Goal: Book appointment/travel/reservation

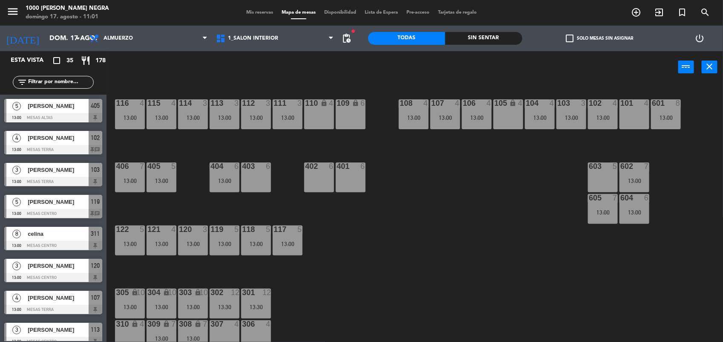
click at [428, 203] on div "116 4 13:00 115 4 13:00 114 3 13:00 113 3 13:00 112 3 13:00 111 3 13:00 110 loc…" at bounding box center [418, 213] width 609 height 259
click at [567, 41] on span "check_box_outline_blank" at bounding box center [570, 38] width 8 height 8
click at [599, 38] on input "check_box_outline_blank Solo mesas sin asignar" at bounding box center [599, 38] width 0 height 0
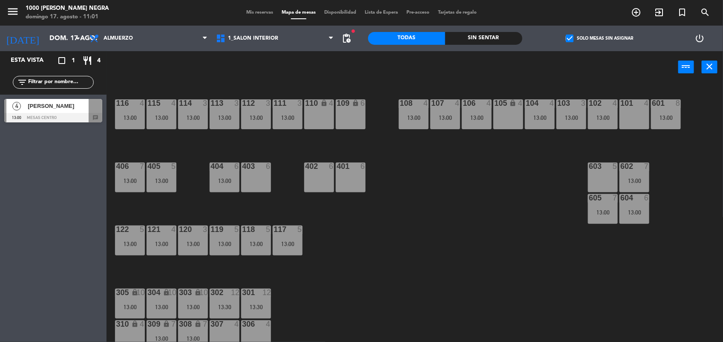
click at [420, 276] on div "116 4 13:00 115 4 13:00 114 3 13:00 113 3 13:00 112 3 13:00 111 3 13:00 110 loc…" at bounding box center [418, 213] width 609 height 259
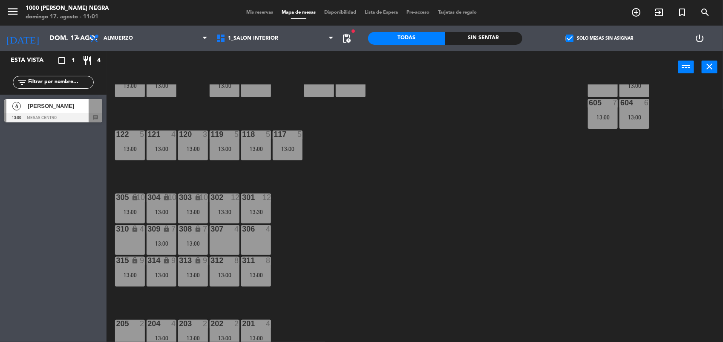
scroll to position [101, 0]
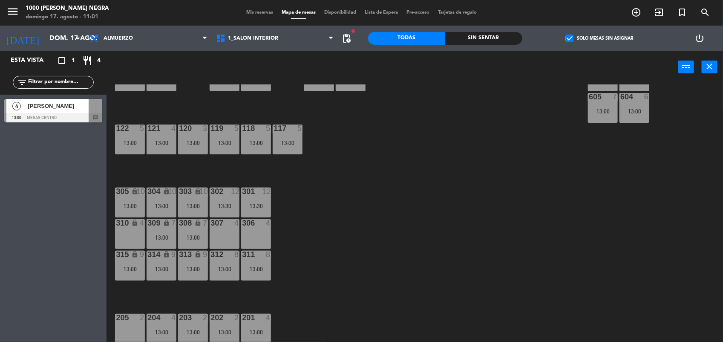
click at [40, 111] on div "[PERSON_NAME]" at bounding box center [58, 106] width 62 height 14
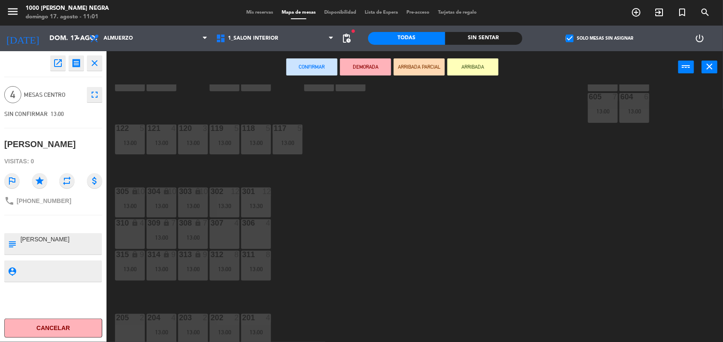
click at [124, 322] on div "205 2" at bounding box center [130, 328] width 30 height 30
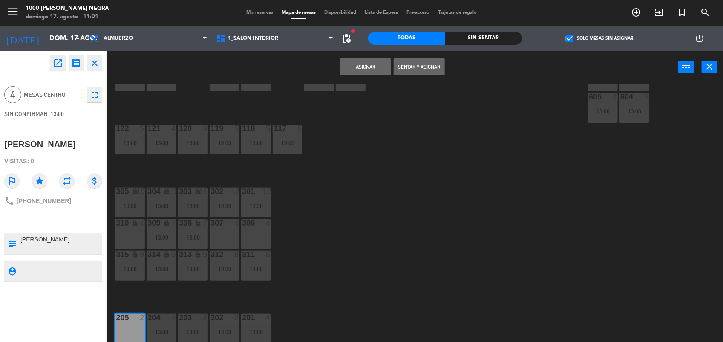
click at [346, 67] on button "Asignar" at bounding box center [365, 66] width 51 height 17
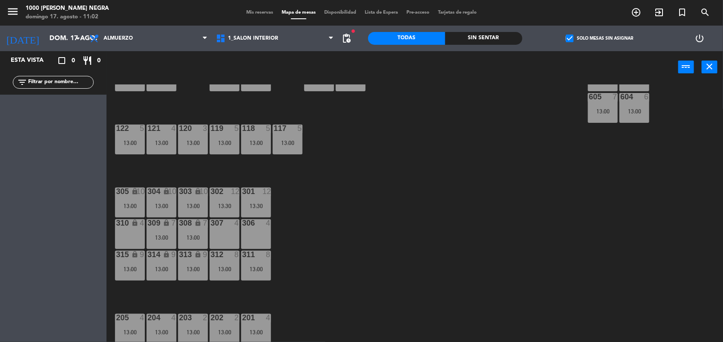
click at [391, 230] on div "116 4 13:00 115 4 13:00 114 3 13:00 113 3 13:00 112 3 13:00 111 3 13:00 110 loc…" at bounding box center [418, 213] width 609 height 259
click at [391, 277] on div "116 4 13:00 115 4 13:00 114 3 13:00 113 3 13:00 112 3 13:00 111 3 13:00 110 loc…" at bounding box center [418, 213] width 609 height 259
click at [189, 234] on div "13:00" at bounding box center [193, 237] width 30 height 6
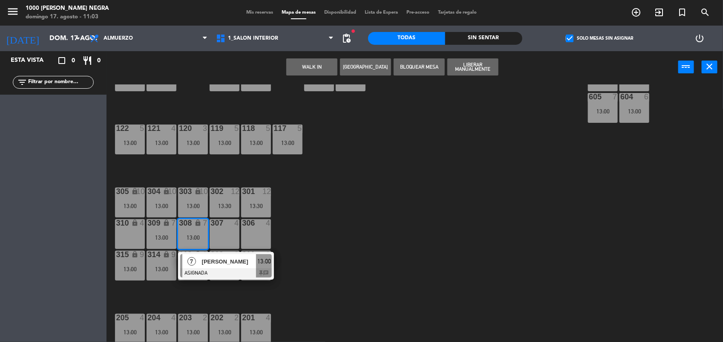
click at [129, 231] on div "310 lock 4" at bounding box center [130, 234] width 30 height 30
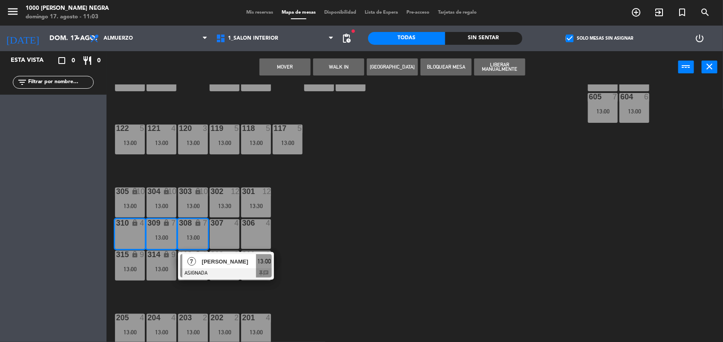
click at [295, 65] on button "Mover" at bounding box center [284, 66] width 51 height 17
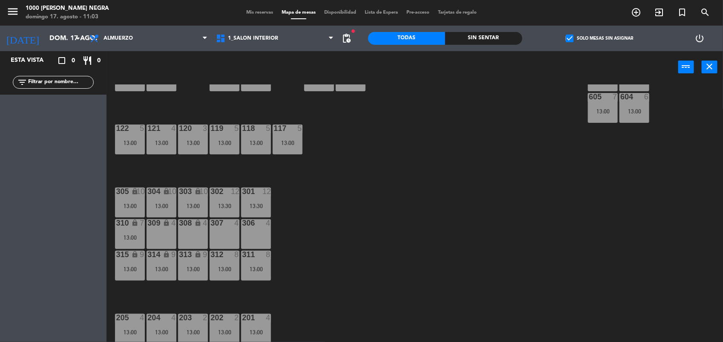
click at [324, 216] on div "116 4 13:00 115 4 13:00 114 3 13:00 113 3 13:00 112 3 13:00 111 3 13:00 110 loc…" at bounding box center [418, 213] width 609 height 259
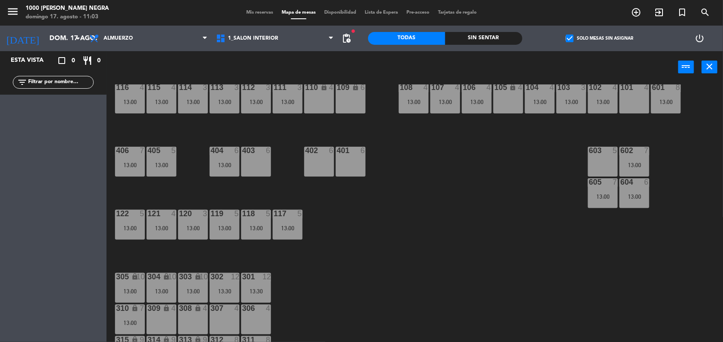
scroll to position [0, 0]
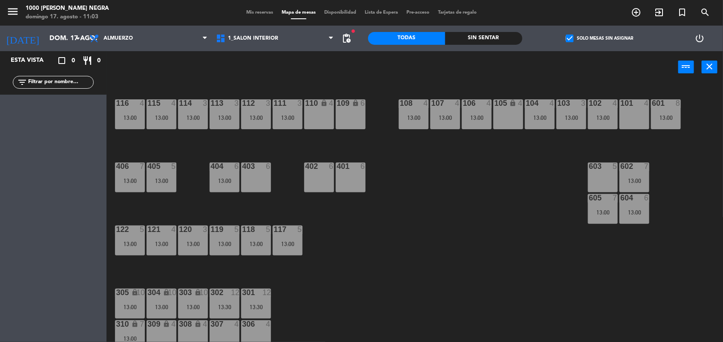
click at [420, 219] on div "116 4 13:00 115 4 13:00 114 3 13:00 113 3 13:00 112 3 13:00 111 3 13:00 110 loc…" at bounding box center [418, 213] width 609 height 259
